Goal: Information Seeking & Learning: Learn about a topic

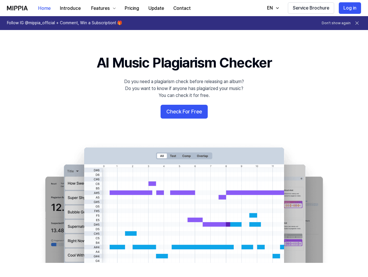
click at [103, 8] on div "Features" at bounding box center [100, 8] width 21 height 7
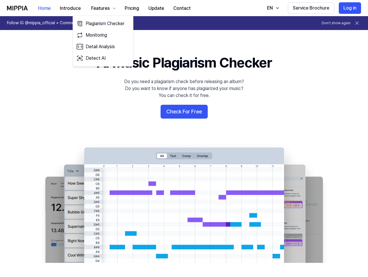
click at [271, 8] on div "EN" at bounding box center [270, 8] width 8 height 7
click at [335, 23] on button "Don't show again" at bounding box center [335, 23] width 29 height 5
